Goal: Communication & Community: Answer question/provide support

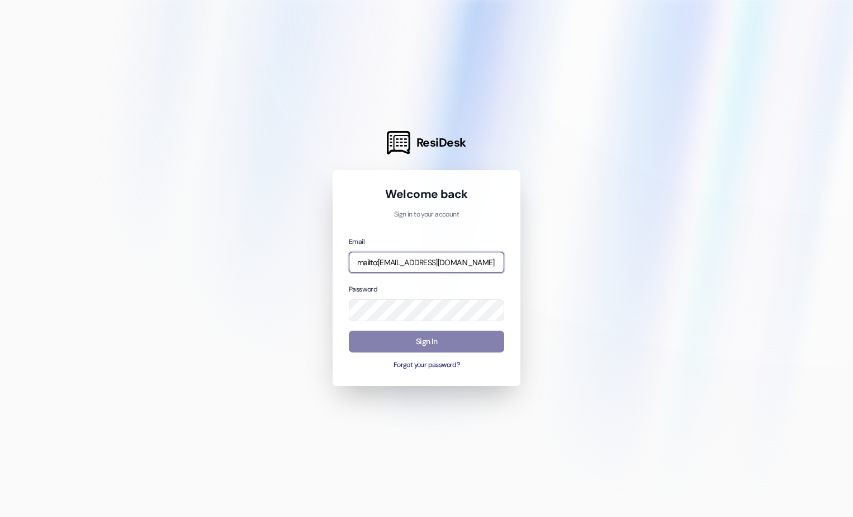
drag, startPoint x: 403, startPoint y: 259, endPoint x: 346, endPoint y: 263, distance: 57.1
click at [346, 263] on div "Welcome back Sign in to your account Email mailto:[EMAIL_ADDRESS][DOMAIN_NAME] …" at bounding box center [427, 278] width 188 height 216
drag, startPoint x: 376, startPoint y: 263, endPoint x: 352, endPoint y: 261, distance: 24.7
click at [352, 261] on input "mailto:[EMAIL_ADDRESS][DOMAIN_NAME]" at bounding box center [426, 263] width 155 height 22
type input "[EMAIL_ADDRESS][DOMAIN_NAME]"
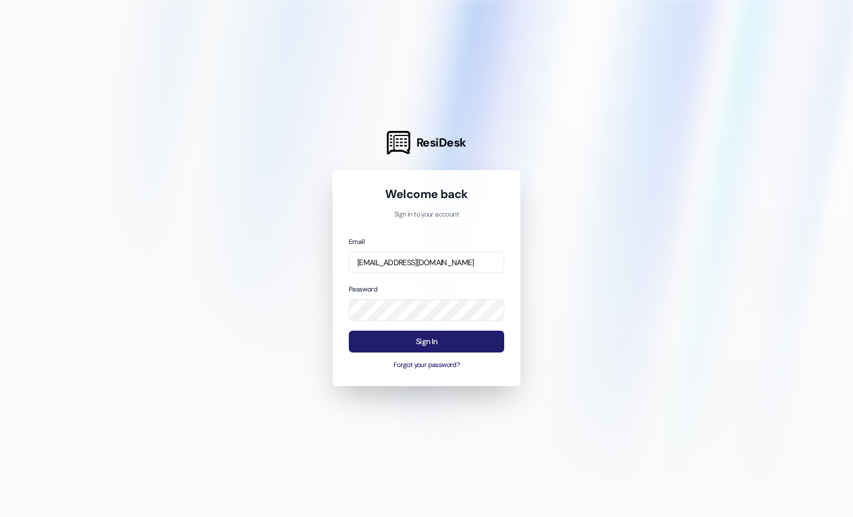
click at [397, 340] on button "Sign In" at bounding box center [426, 341] width 155 height 22
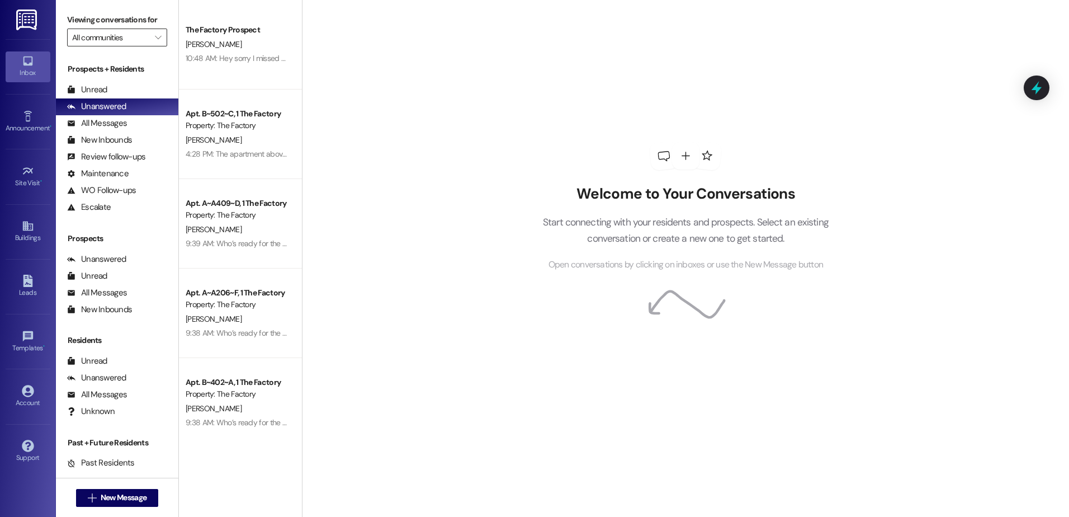
click at [107, 43] on input "All communities" at bounding box center [110, 38] width 77 height 18
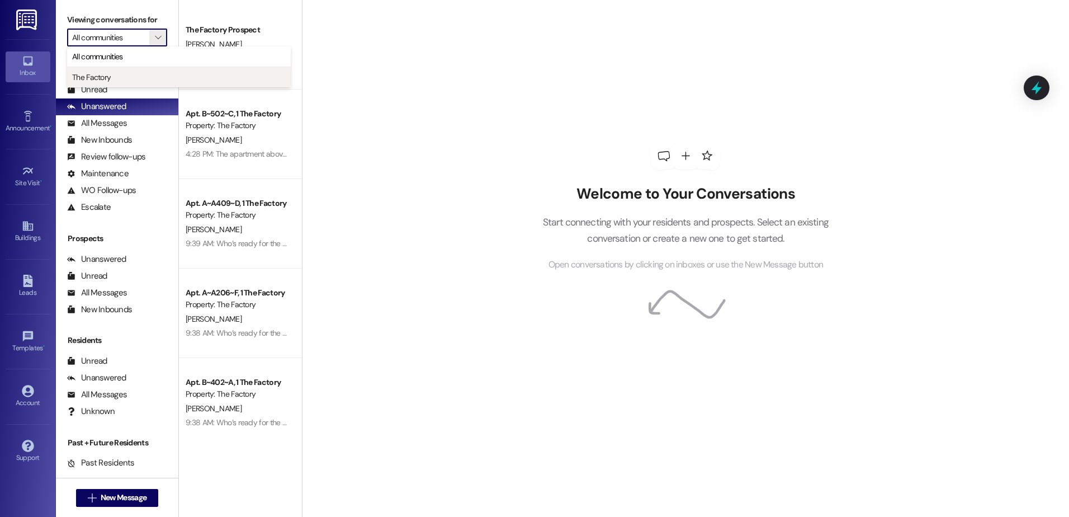
click at [146, 69] on button "The Factory" at bounding box center [179, 77] width 224 height 20
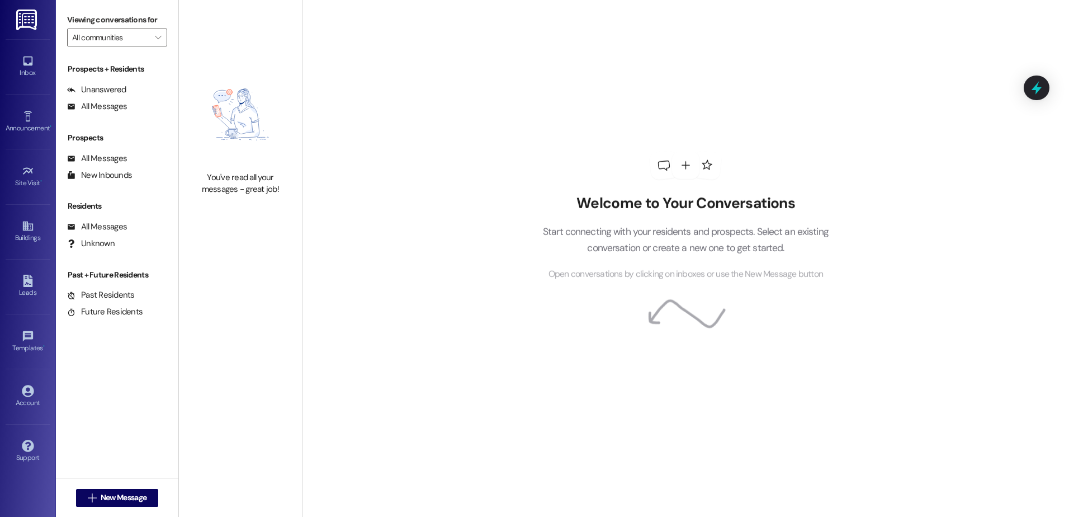
type input "The Factory"
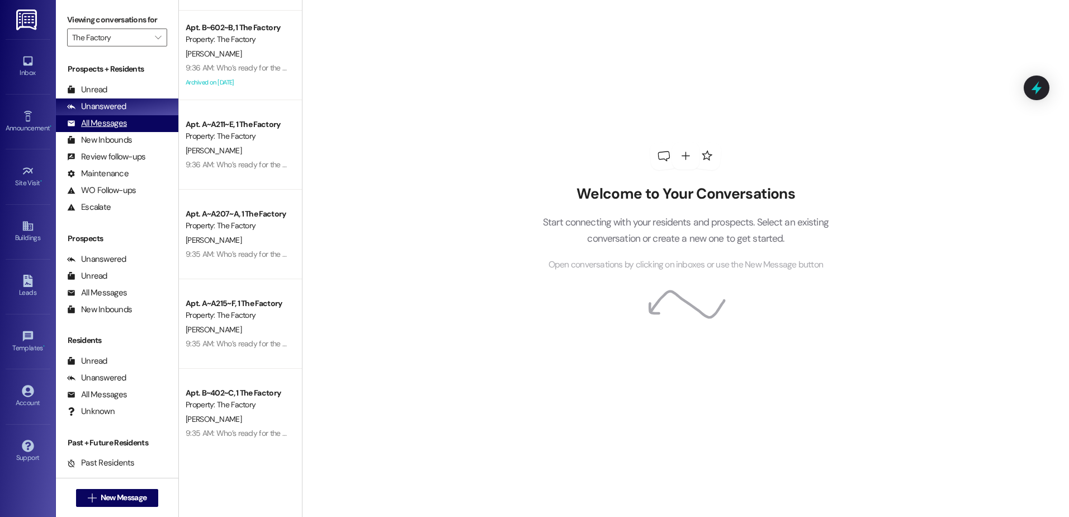
scroll to position [615, 0]
click at [97, 119] on div "All Messages" at bounding box center [97, 123] width 60 height 12
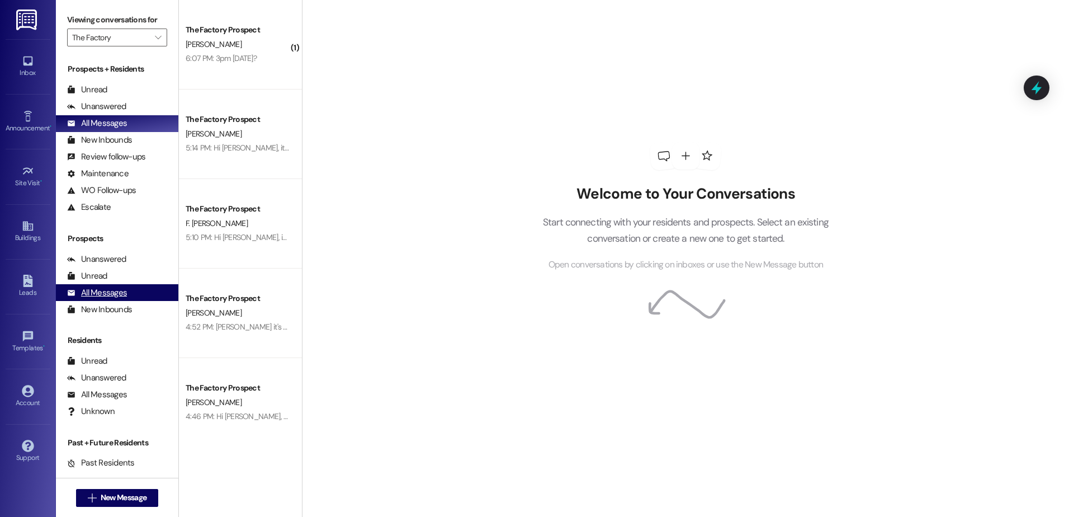
click at [122, 292] on div "All Messages" at bounding box center [97, 293] width 60 height 12
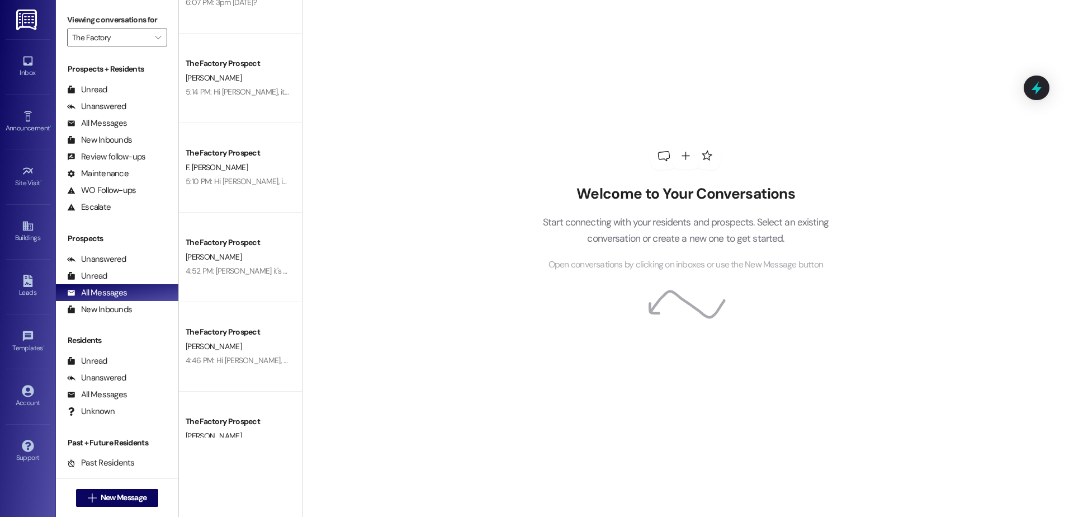
scroll to position [0, 0]
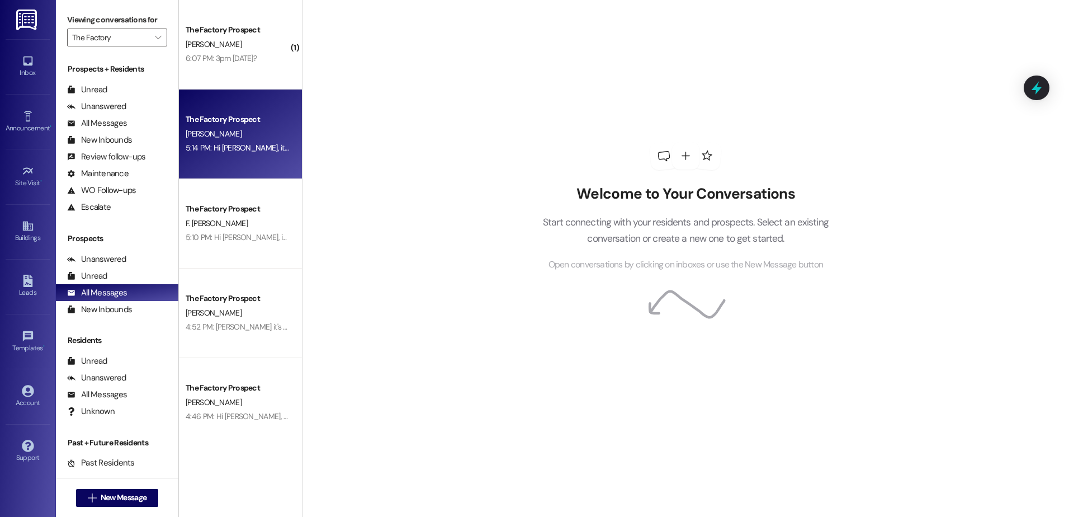
click at [262, 120] on div "The Factory Prospect" at bounding box center [237, 119] width 103 height 12
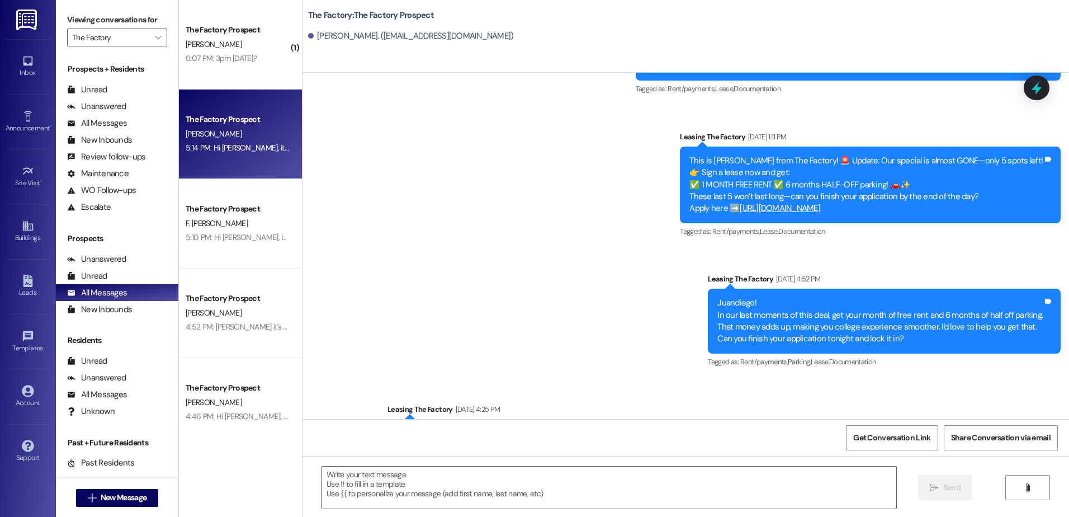
scroll to position [1387, 0]
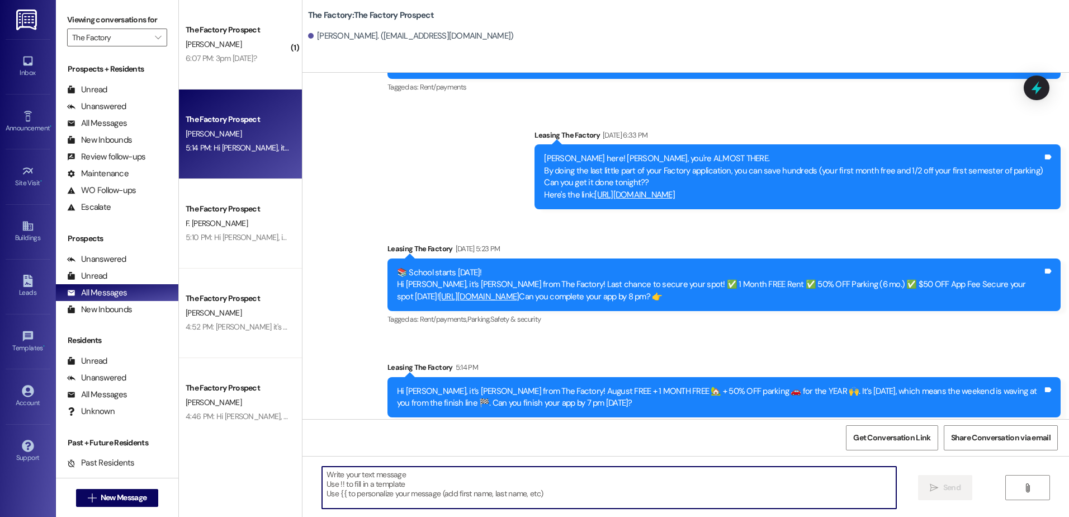
click at [521, 499] on textarea at bounding box center [609, 487] width 574 height 42
